Goal: Information Seeking & Learning: Learn about a topic

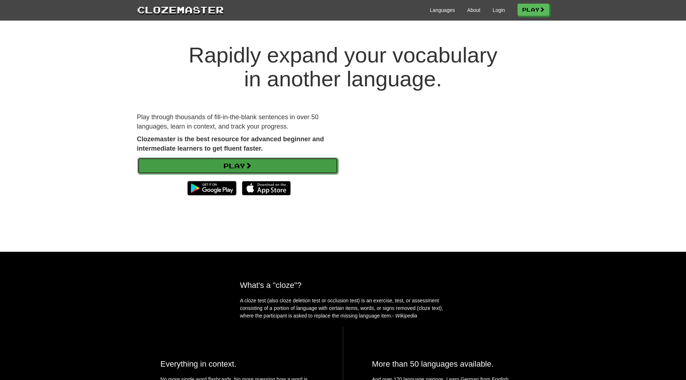
click at [238, 166] on link "Play" at bounding box center [237, 166] width 201 height 17
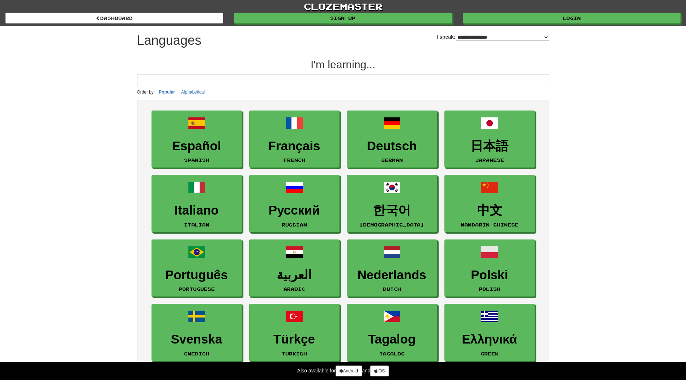
select select "*******"
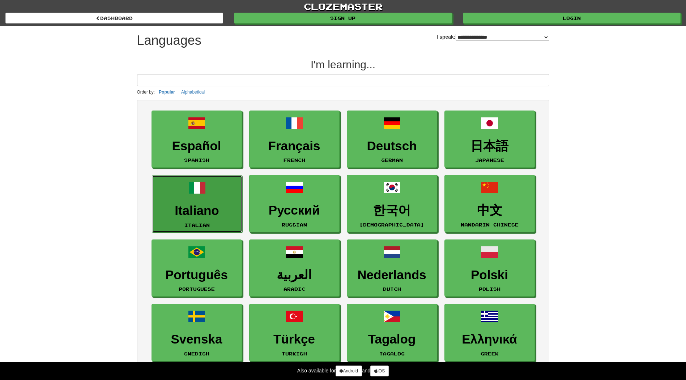
click at [200, 202] on link "Italiano Italian" at bounding box center [197, 203] width 90 height 57
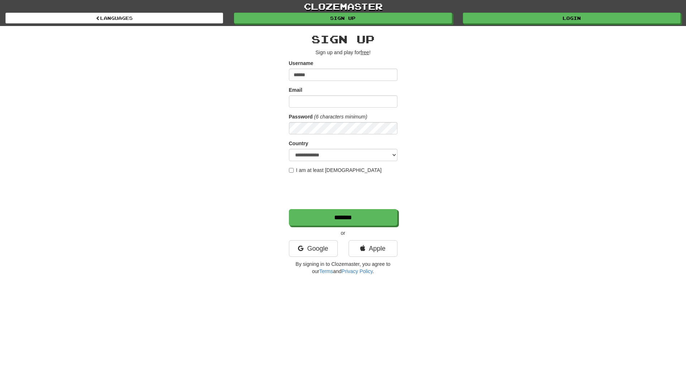
type input "******"
type input "**********"
select select "**"
click at [352, 220] on input "*******" at bounding box center [343, 218] width 108 height 17
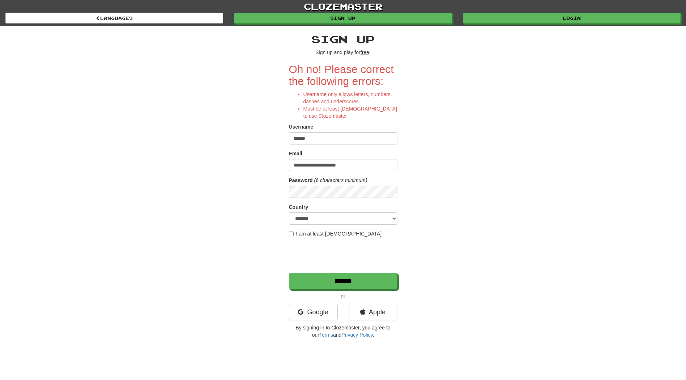
click at [307, 138] on input "******" at bounding box center [343, 138] width 108 height 12
type input "******"
click at [331, 282] on input "*******" at bounding box center [343, 281] width 108 height 17
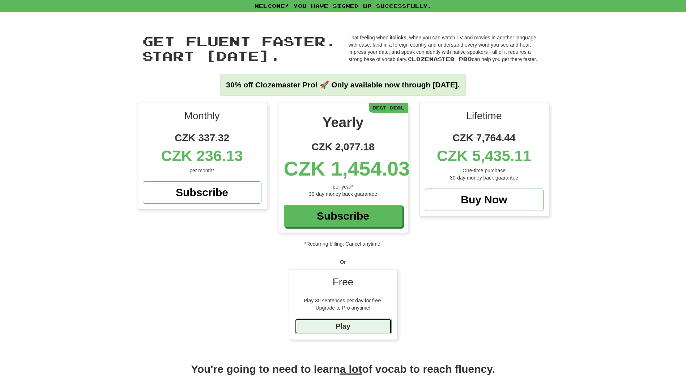
click at [343, 322] on link "Play" at bounding box center [343, 327] width 97 height 16
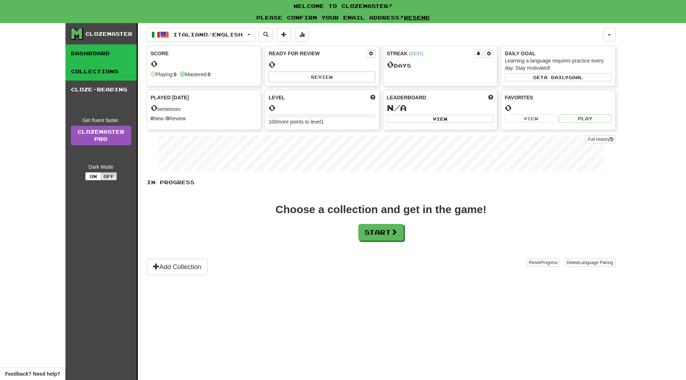
click at [111, 75] on link "Collections" at bounding box center [100, 72] width 71 height 18
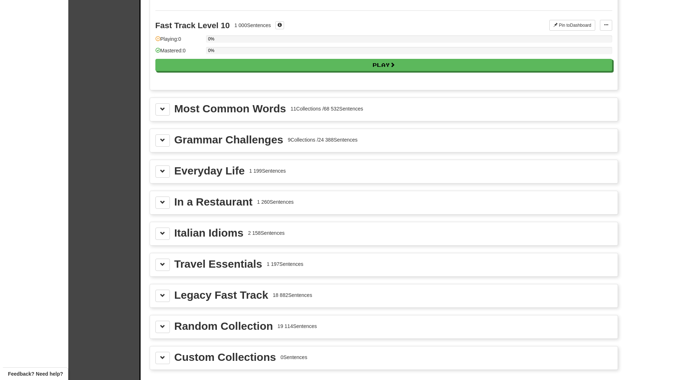
scroll to position [795, 0]
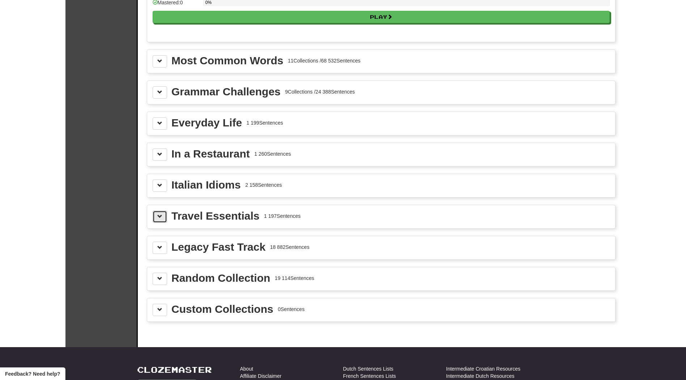
click at [159, 218] on span at bounding box center [159, 216] width 5 height 5
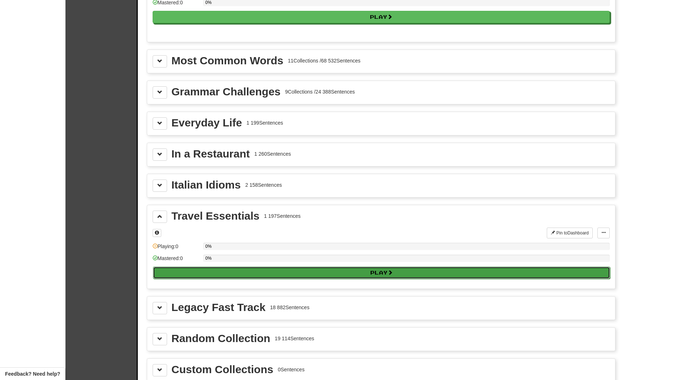
click at [381, 272] on button "Play" at bounding box center [381, 273] width 457 height 12
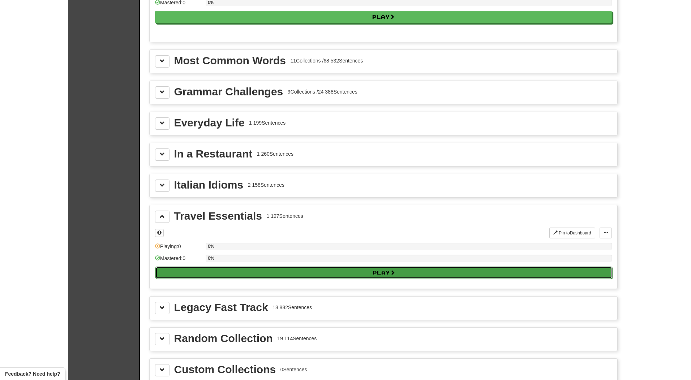
select select "**"
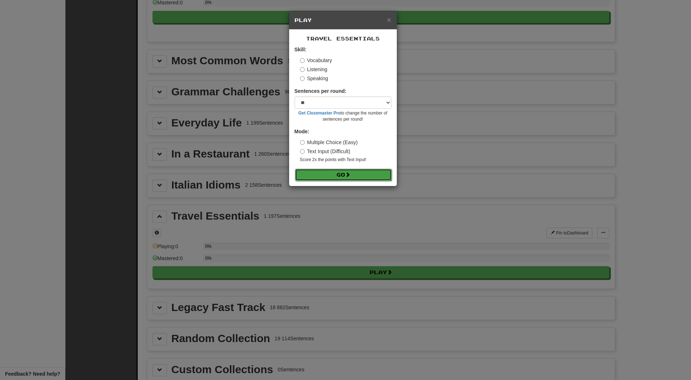
click at [345, 173] on button "Go" at bounding box center [343, 175] width 97 height 12
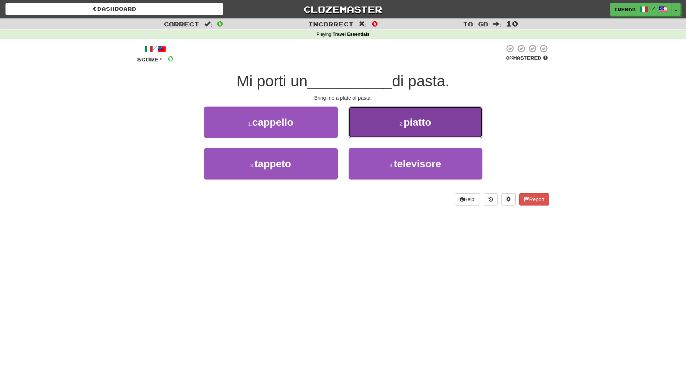
click at [398, 125] on button "2 . [GEOGRAPHIC_DATA]" at bounding box center [416, 122] width 134 height 31
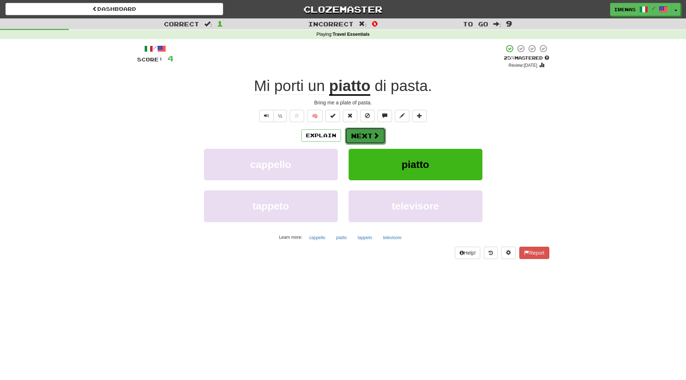
click at [373, 134] on span at bounding box center [376, 135] width 7 height 7
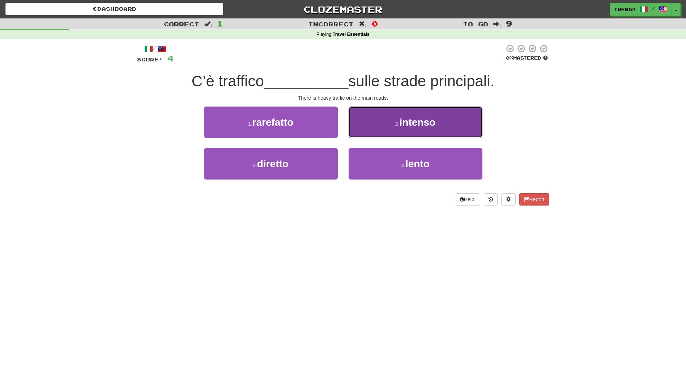
click at [421, 130] on button "2 . intenso" at bounding box center [416, 122] width 134 height 31
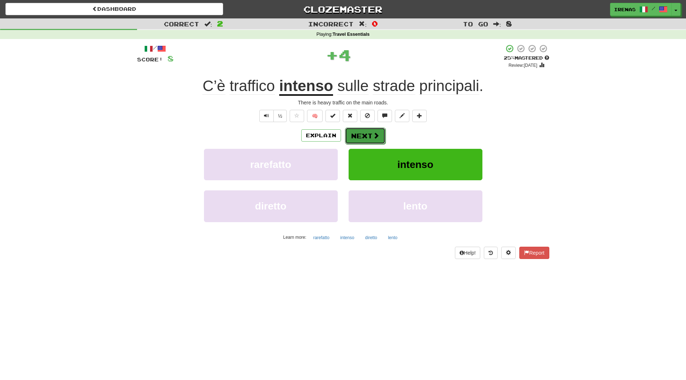
click at [373, 133] on span at bounding box center [376, 135] width 7 height 7
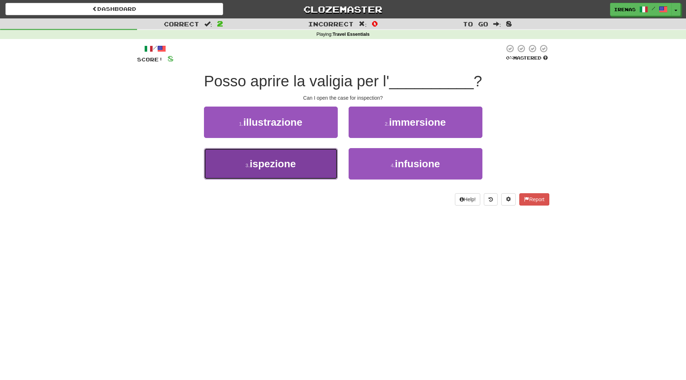
click at [285, 162] on span "ispezione" at bounding box center [273, 163] width 46 height 11
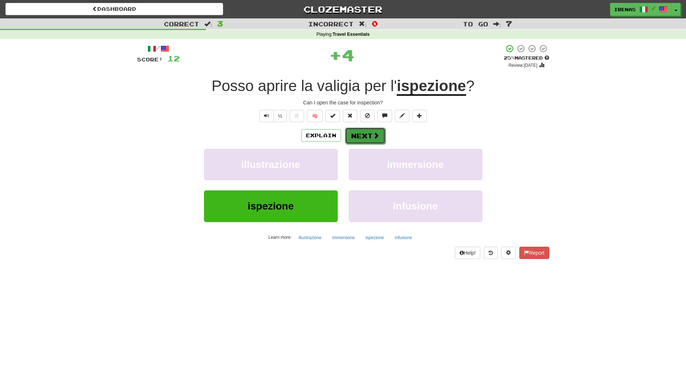
click at [370, 132] on button "Next" at bounding box center [365, 136] width 40 height 17
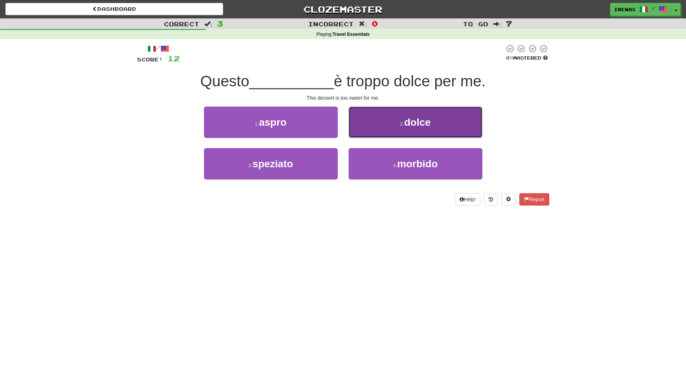
click at [403, 125] on small "2 ." at bounding box center [402, 124] width 4 height 6
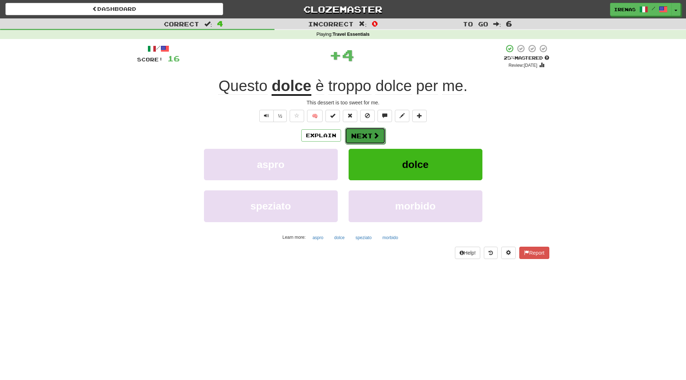
click at [366, 137] on button "Next" at bounding box center [365, 136] width 40 height 17
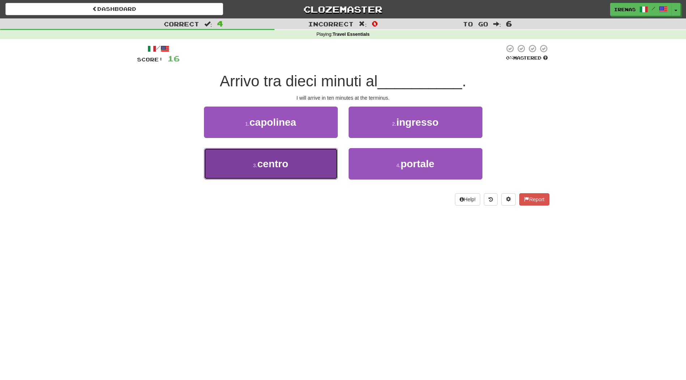
click at [304, 162] on button "3 . centro" at bounding box center [271, 163] width 134 height 31
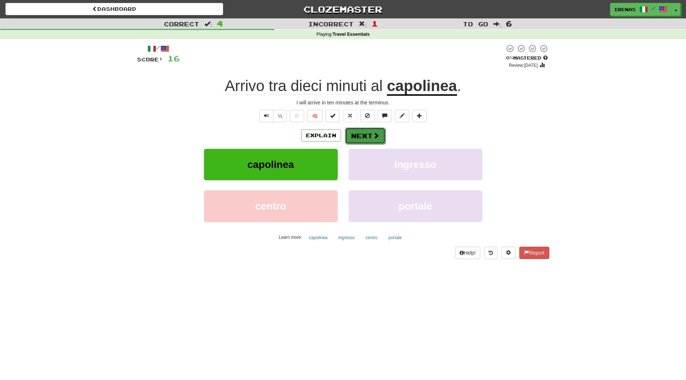
click at [366, 138] on button "Next" at bounding box center [365, 136] width 40 height 17
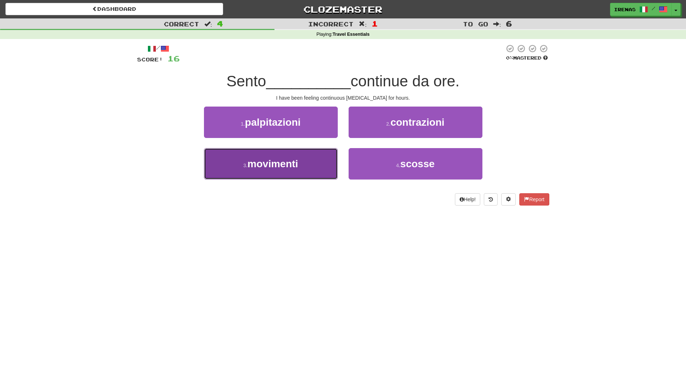
click at [293, 161] on span "movimenti" at bounding box center [272, 163] width 51 height 11
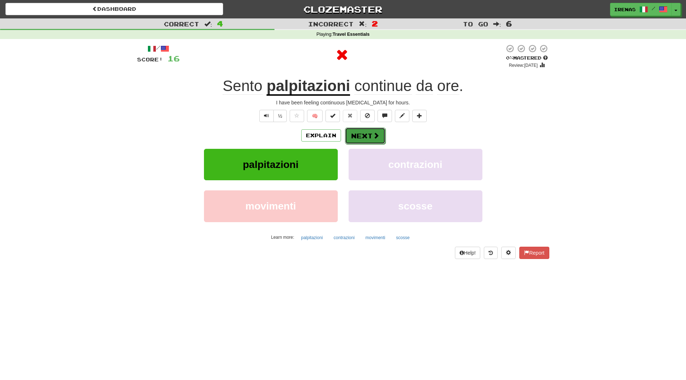
click at [371, 133] on button "Next" at bounding box center [365, 136] width 40 height 17
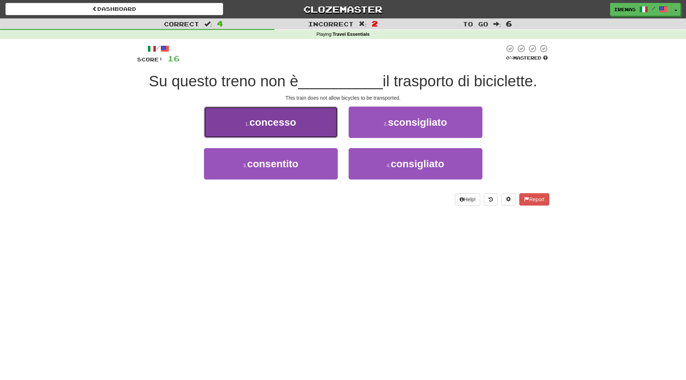
click at [264, 122] on span "concesso" at bounding box center [272, 122] width 47 height 11
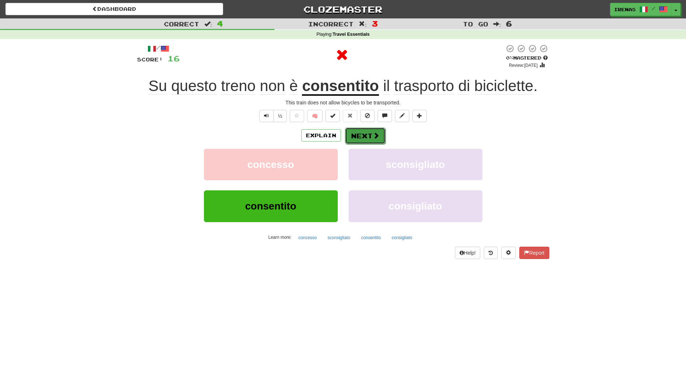
click at [373, 137] on span at bounding box center [376, 135] width 7 height 7
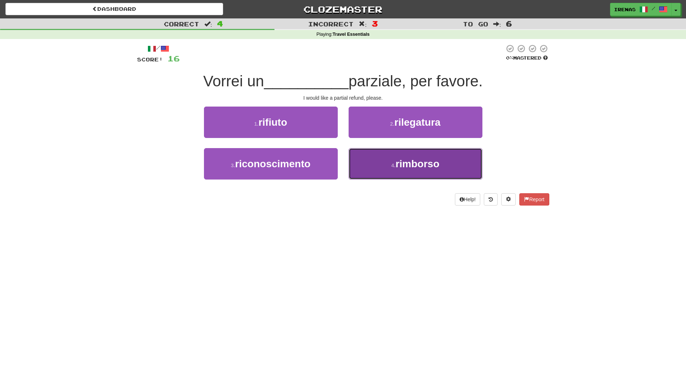
click at [410, 165] on span "rimborso" at bounding box center [418, 163] width 44 height 11
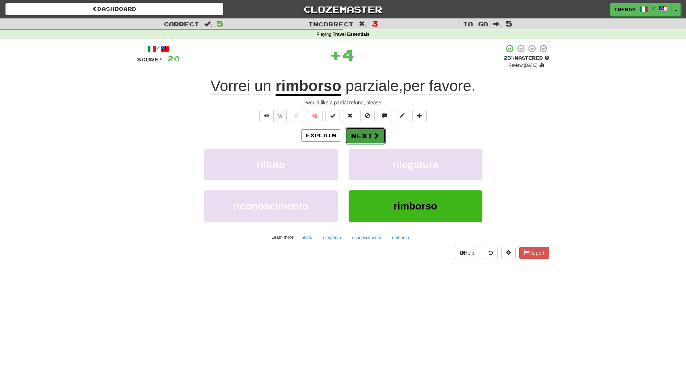
click at [366, 138] on button "Next" at bounding box center [365, 136] width 40 height 17
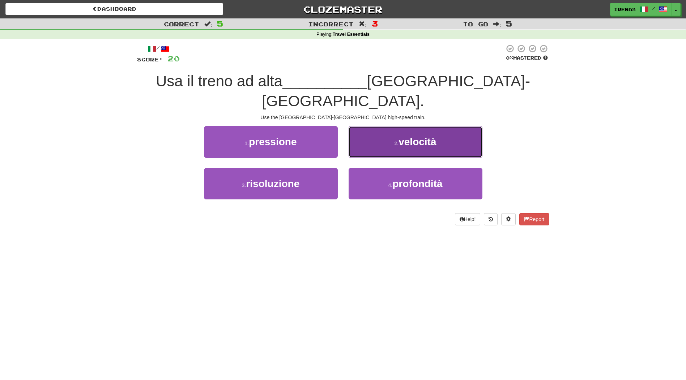
click at [379, 133] on button "2 . velocità" at bounding box center [416, 141] width 134 height 31
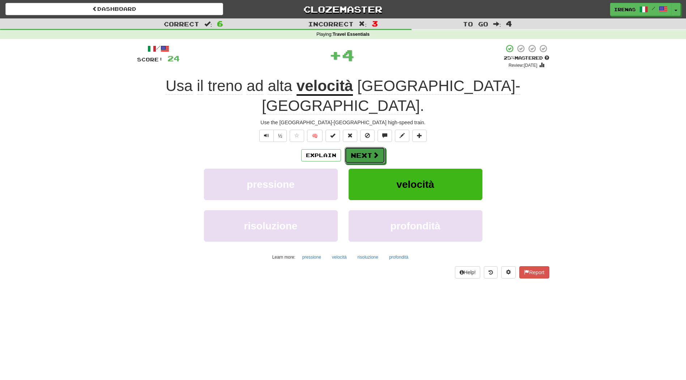
click at [379, 147] on button "Next" at bounding box center [365, 155] width 40 height 17
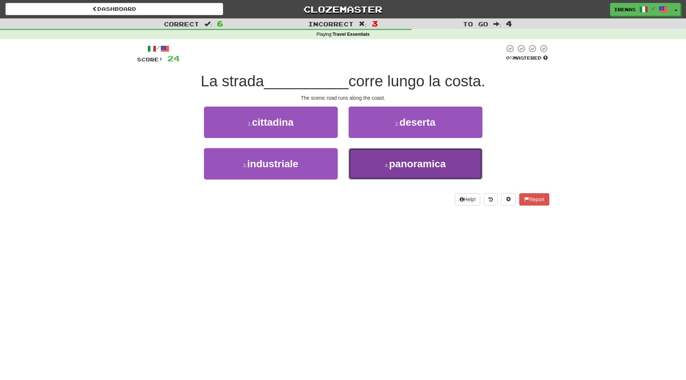
click at [396, 158] on span "panoramica" at bounding box center [417, 163] width 57 height 11
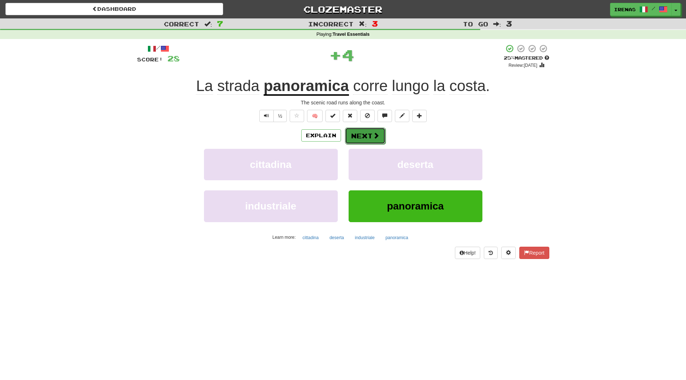
click at [361, 137] on button "Next" at bounding box center [365, 136] width 40 height 17
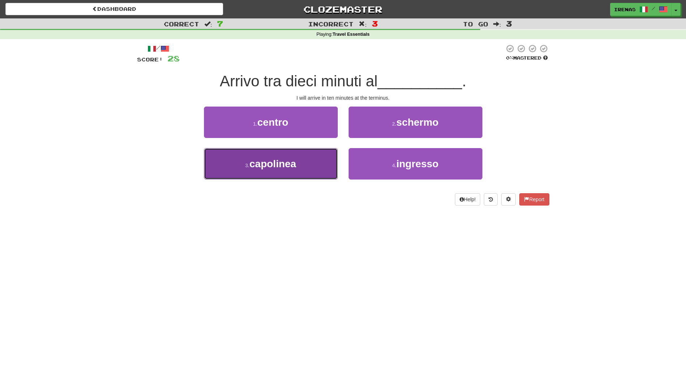
click at [297, 163] on button "3 . capolinea" at bounding box center [271, 163] width 134 height 31
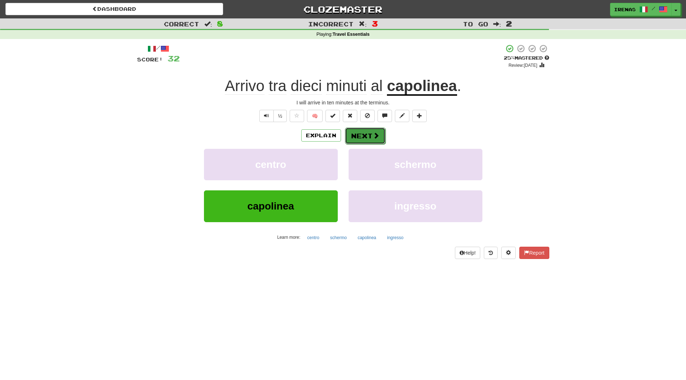
click at [360, 138] on button "Next" at bounding box center [365, 136] width 40 height 17
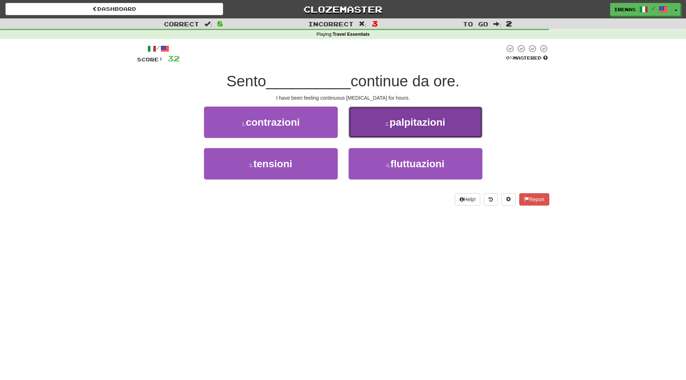
click at [409, 127] on span "palpitazioni" at bounding box center [417, 122] width 56 height 11
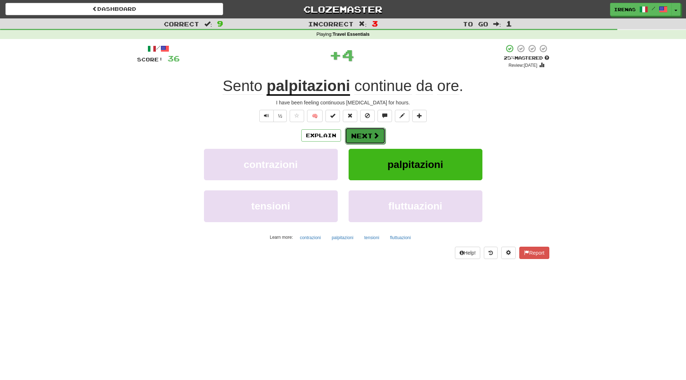
click at [358, 134] on button "Next" at bounding box center [365, 136] width 40 height 17
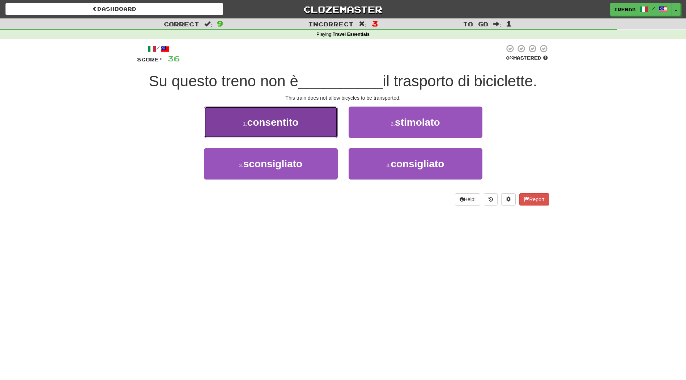
click at [302, 126] on button "1 . consentito" at bounding box center [271, 122] width 134 height 31
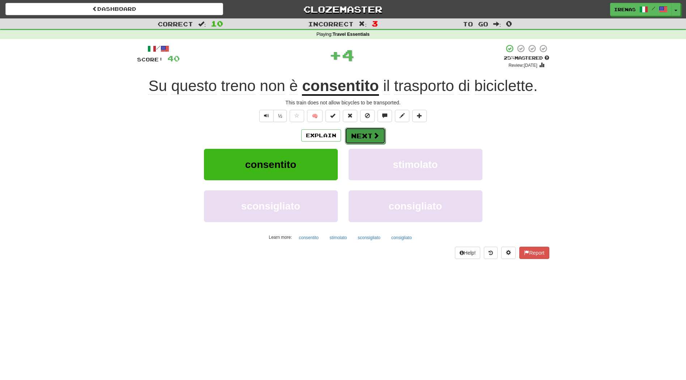
click at [370, 133] on button "Next" at bounding box center [365, 136] width 40 height 17
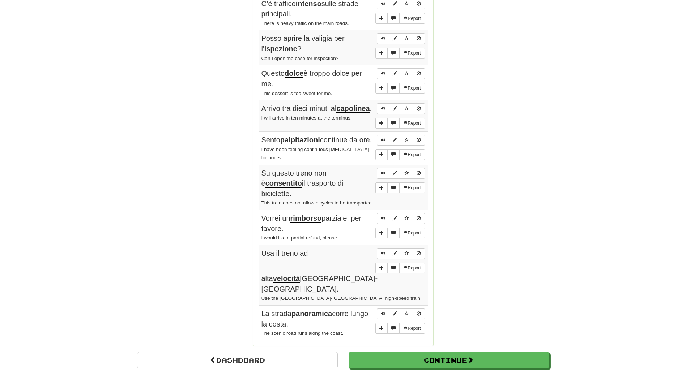
scroll to position [470, 0]
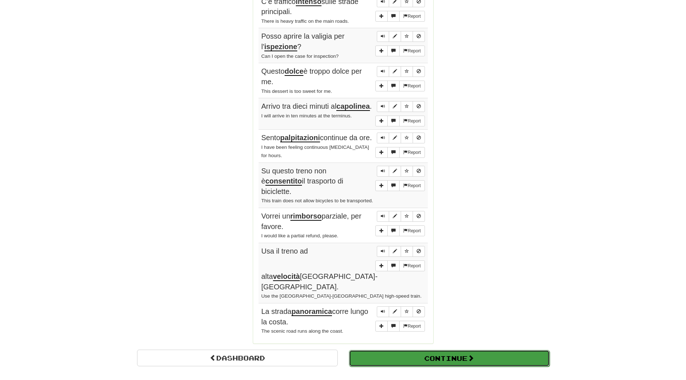
click at [445, 350] on button "Continue" at bounding box center [449, 358] width 201 height 17
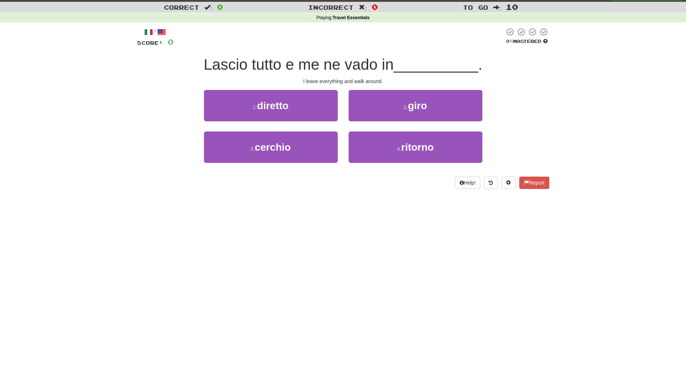
scroll to position [4, 0]
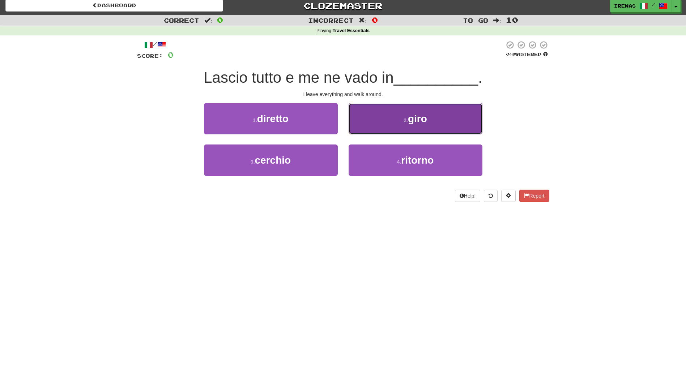
click at [408, 124] on span "giro" at bounding box center [417, 118] width 19 height 11
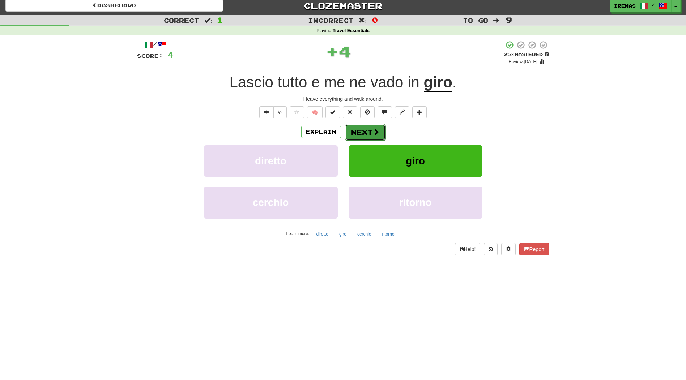
click at [364, 132] on button "Next" at bounding box center [365, 132] width 40 height 17
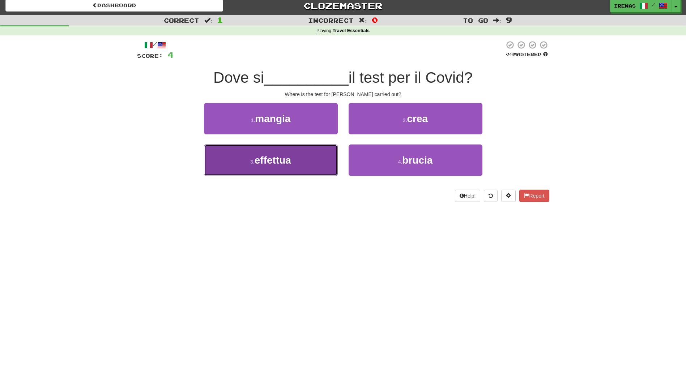
click at [306, 159] on button "3 . effettua" at bounding box center [271, 160] width 134 height 31
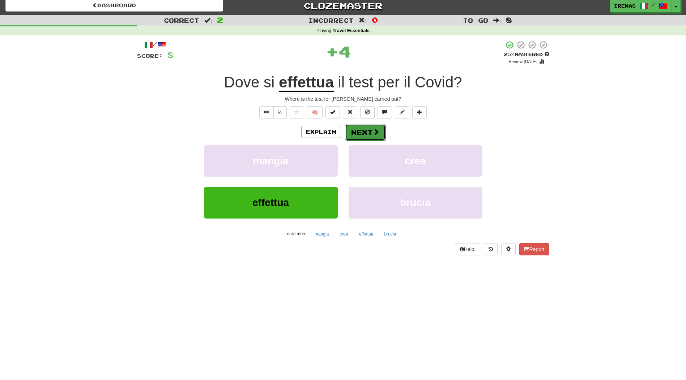
click at [364, 132] on button "Next" at bounding box center [365, 132] width 40 height 17
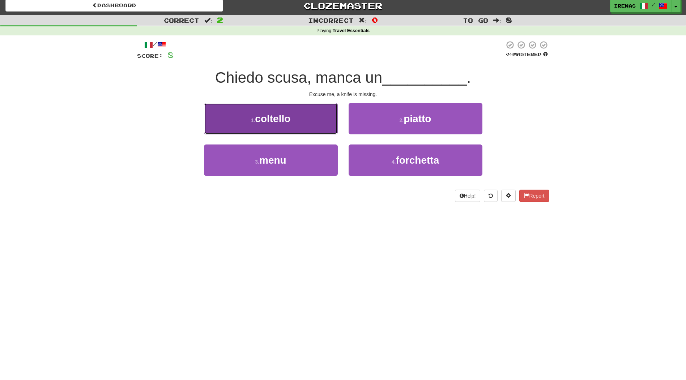
click at [295, 123] on button "1 . coltello" at bounding box center [271, 118] width 134 height 31
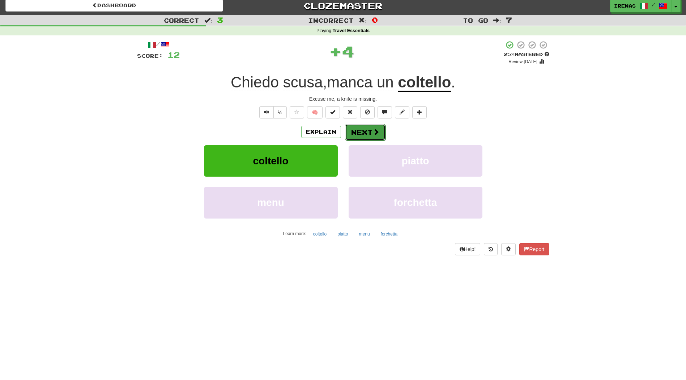
click at [363, 132] on button "Next" at bounding box center [365, 132] width 40 height 17
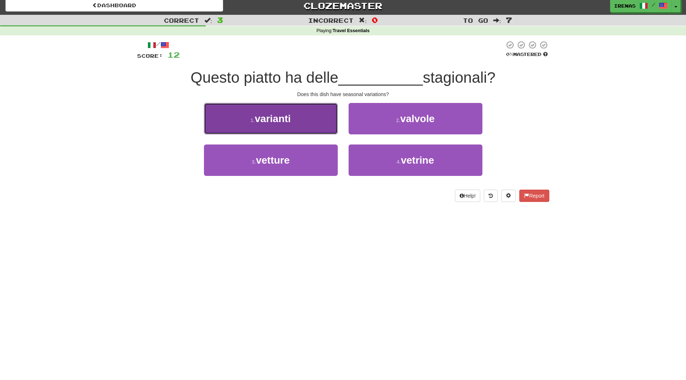
click at [297, 121] on button "1 . varianti" at bounding box center [271, 118] width 134 height 31
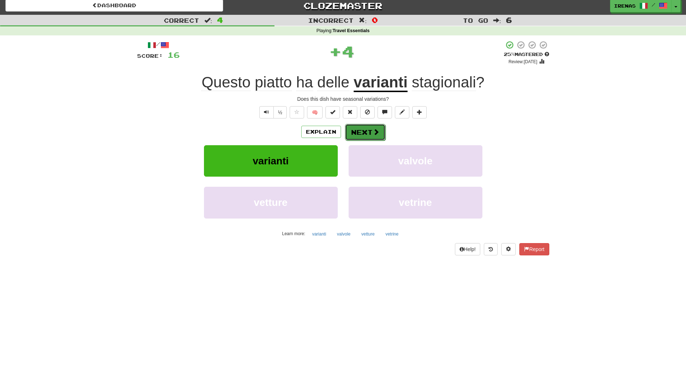
click at [366, 132] on button "Next" at bounding box center [365, 132] width 40 height 17
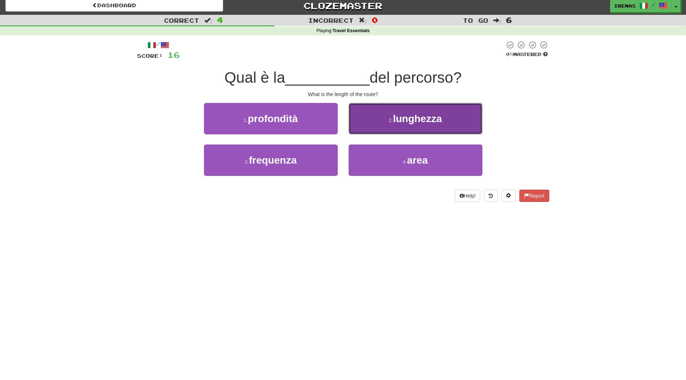
click at [415, 118] on span "lunghezza" at bounding box center [417, 118] width 49 height 11
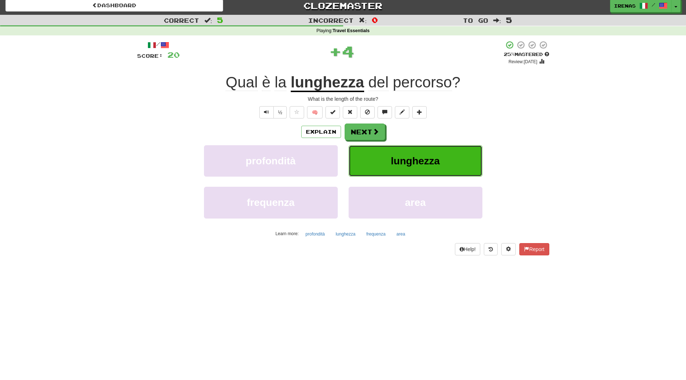
click at [407, 162] on span "lunghezza" at bounding box center [415, 160] width 49 height 11
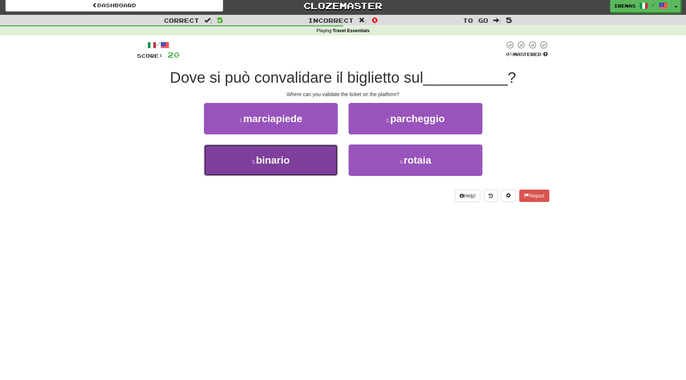
click at [270, 158] on span "binario" at bounding box center [273, 160] width 34 height 11
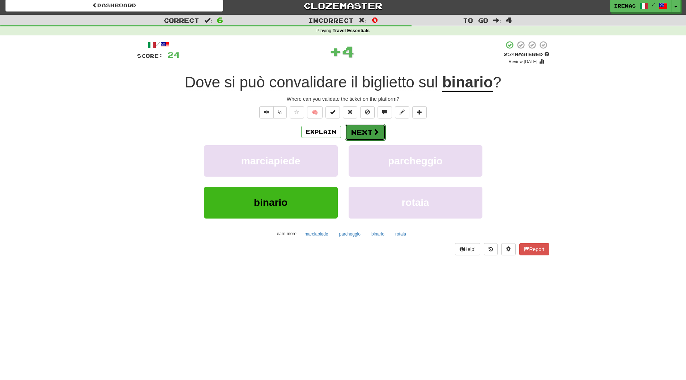
click at [355, 136] on button "Next" at bounding box center [365, 132] width 40 height 17
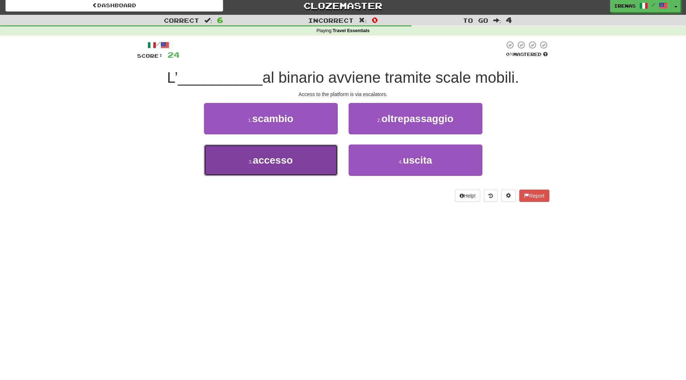
click at [303, 158] on button "3 . accesso" at bounding box center [271, 160] width 134 height 31
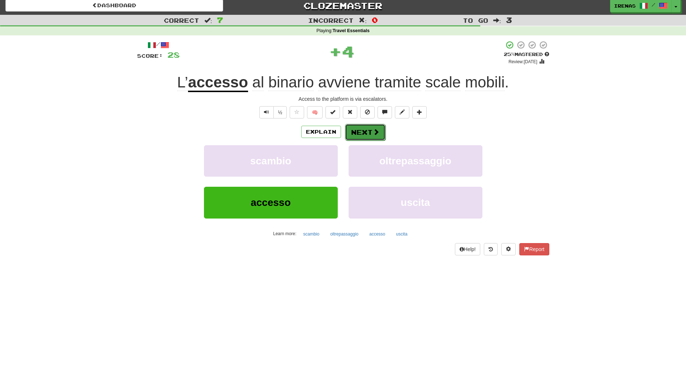
click at [368, 130] on button "Next" at bounding box center [365, 132] width 40 height 17
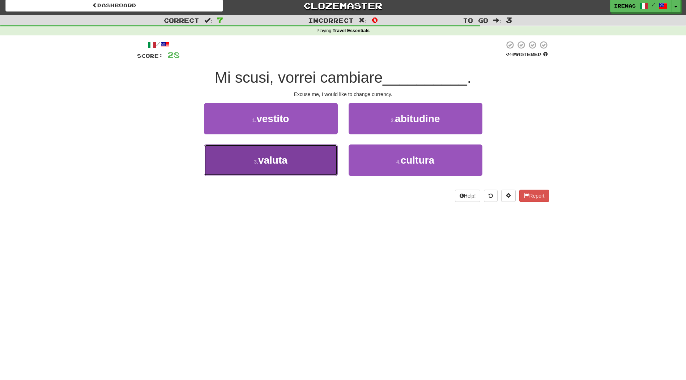
click at [280, 161] on span "valuta" at bounding box center [272, 160] width 29 height 11
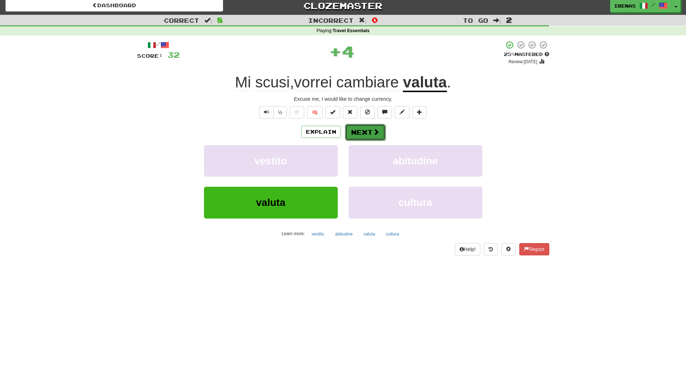
click at [370, 131] on button "Next" at bounding box center [365, 132] width 40 height 17
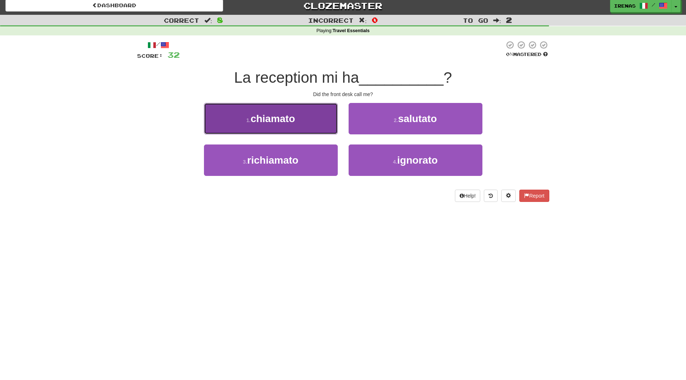
click at [305, 119] on button "1 . chiamato" at bounding box center [271, 118] width 134 height 31
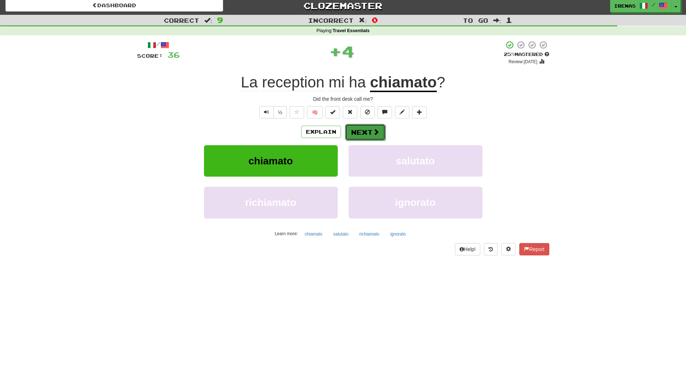
click at [356, 137] on button "Next" at bounding box center [365, 132] width 40 height 17
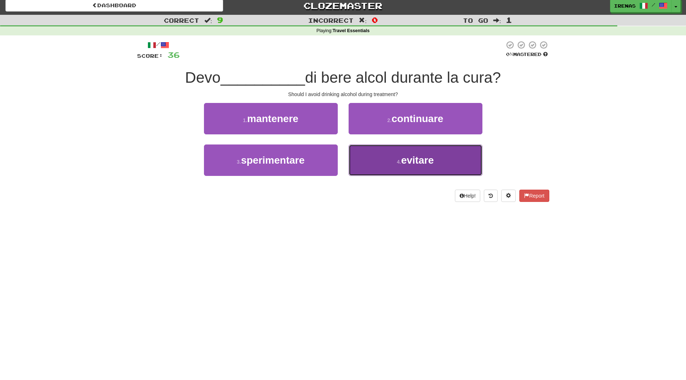
click at [406, 161] on span "evitare" at bounding box center [417, 160] width 33 height 11
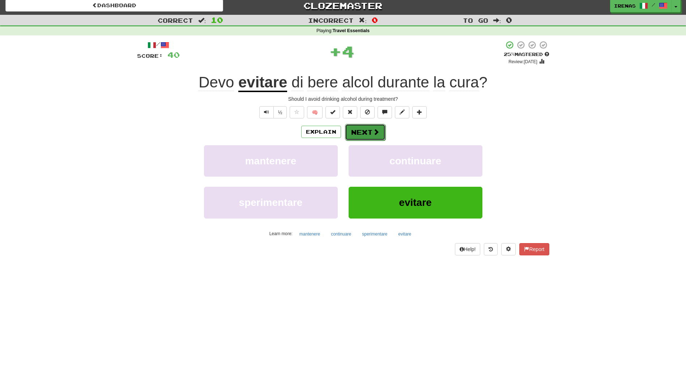
click at [364, 133] on button "Next" at bounding box center [365, 132] width 40 height 17
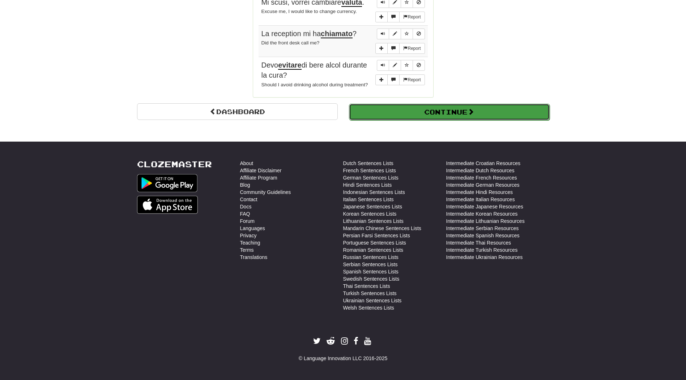
click at [442, 116] on button "Continue" at bounding box center [449, 112] width 201 height 17
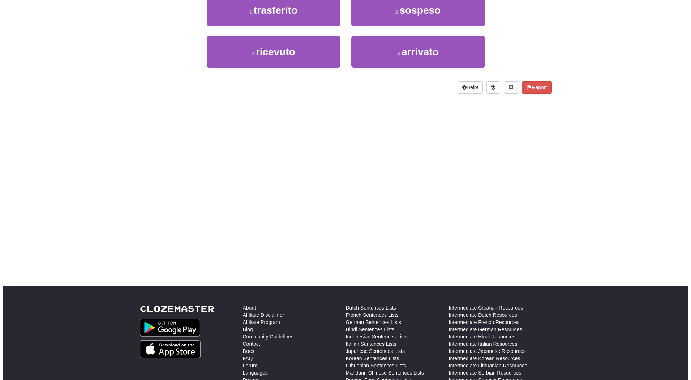
scroll to position [0, 0]
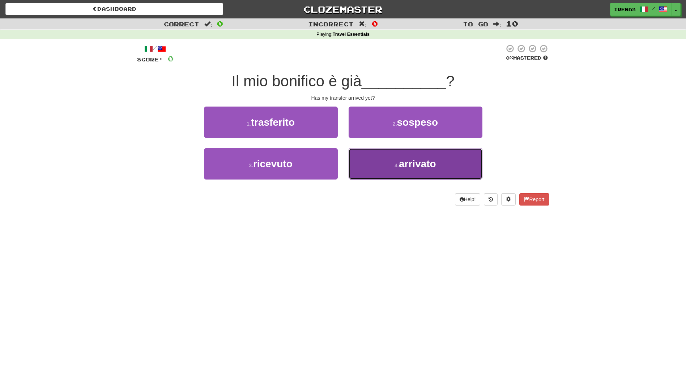
click at [411, 166] on span "arrivato" at bounding box center [417, 163] width 37 height 11
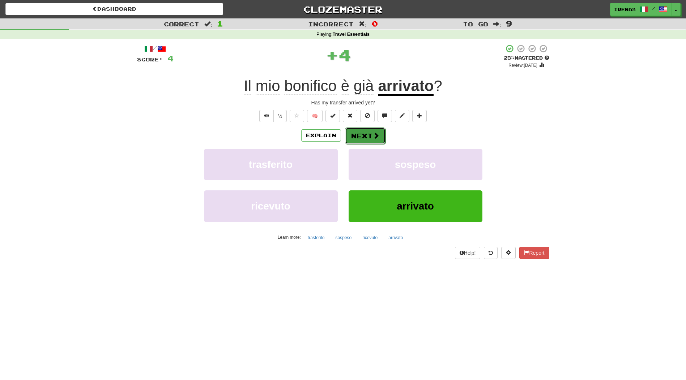
click at [363, 134] on button "Next" at bounding box center [365, 136] width 40 height 17
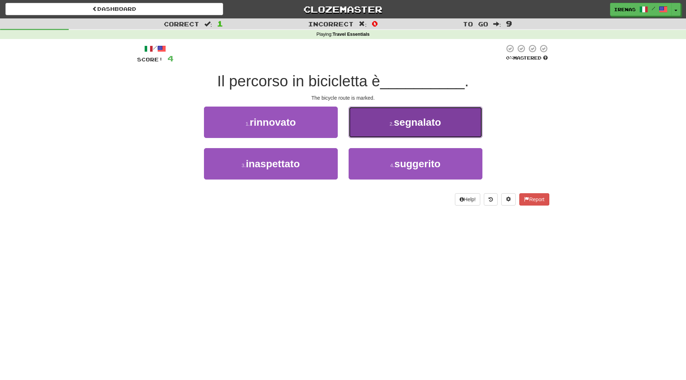
click at [417, 127] on span "segnalato" at bounding box center [417, 122] width 47 height 11
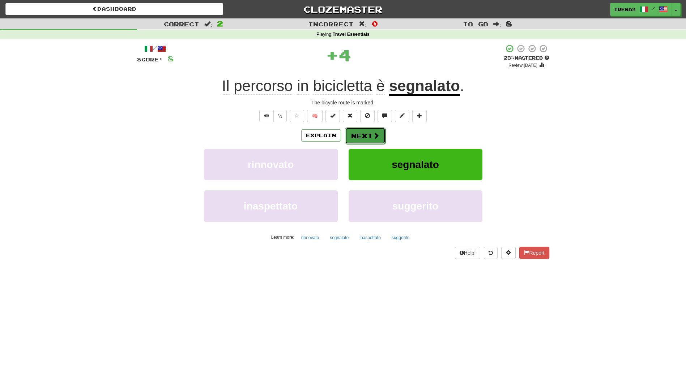
click at [371, 137] on button "Next" at bounding box center [365, 136] width 40 height 17
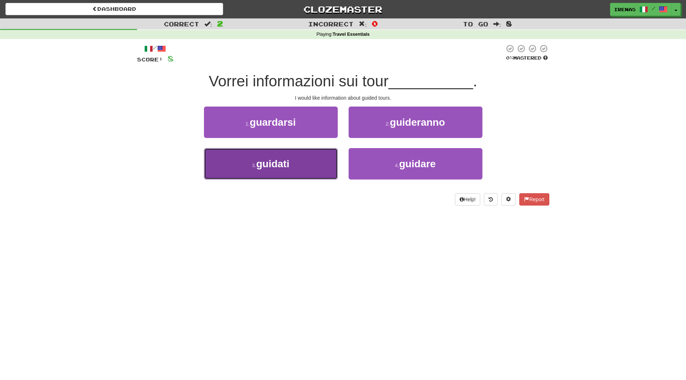
click at [308, 165] on button "3 . guidati" at bounding box center [271, 163] width 134 height 31
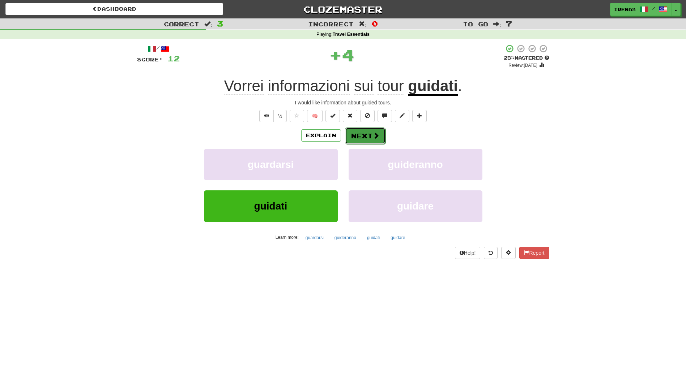
click at [374, 138] on span at bounding box center [376, 135] width 7 height 7
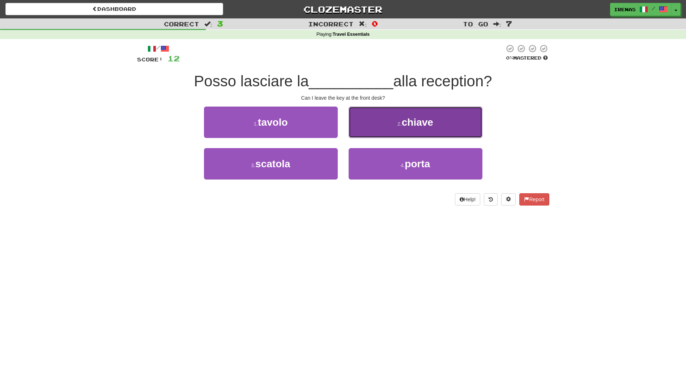
click at [399, 125] on small "2 ." at bounding box center [399, 124] width 4 height 6
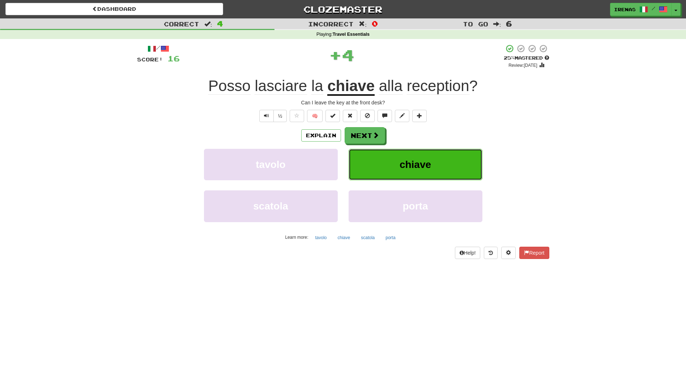
click at [403, 167] on span "chiave" at bounding box center [415, 164] width 31 height 11
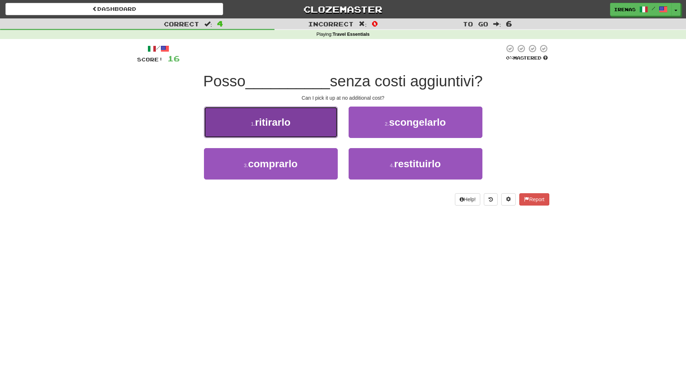
click at [270, 122] on span "ritirarlo" at bounding box center [272, 122] width 35 height 11
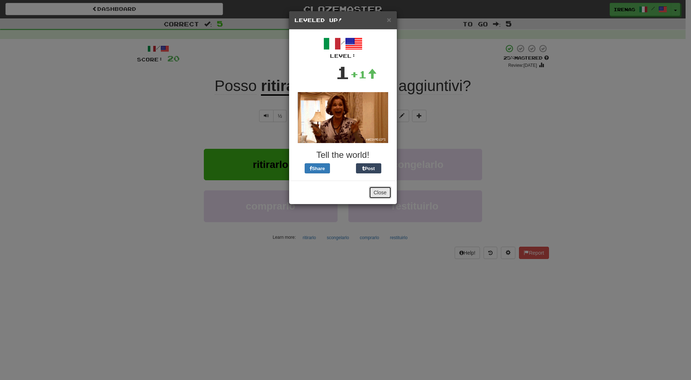
click at [384, 193] on button "Close" at bounding box center [380, 193] width 22 height 12
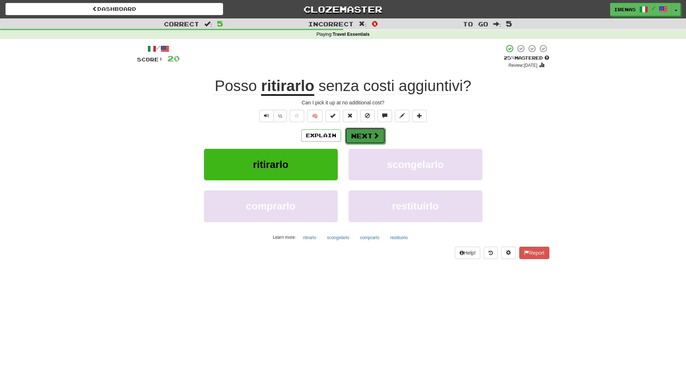
click at [368, 132] on button "Next" at bounding box center [365, 136] width 40 height 17
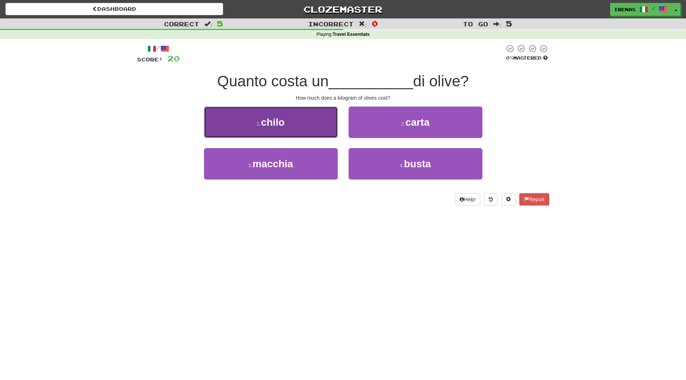
click at [279, 125] on span "chilo" at bounding box center [273, 122] width 24 height 11
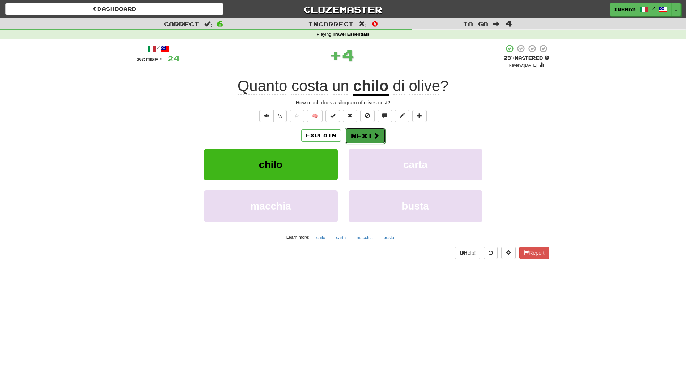
click at [365, 137] on button "Next" at bounding box center [365, 136] width 40 height 17
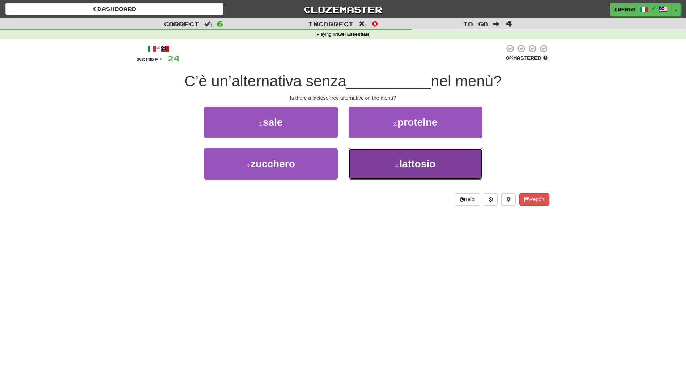
click at [418, 163] on span "lattosio" at bounding box center [418, 163] width 36 height 11
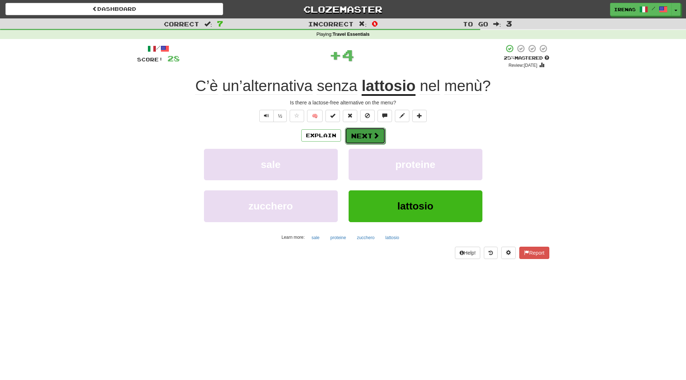
click at [363, 136] on button "Next" at bounding box center [365, 136] width 40 height 17
